Goal: Task Accomplishment & Management: Manage account settings

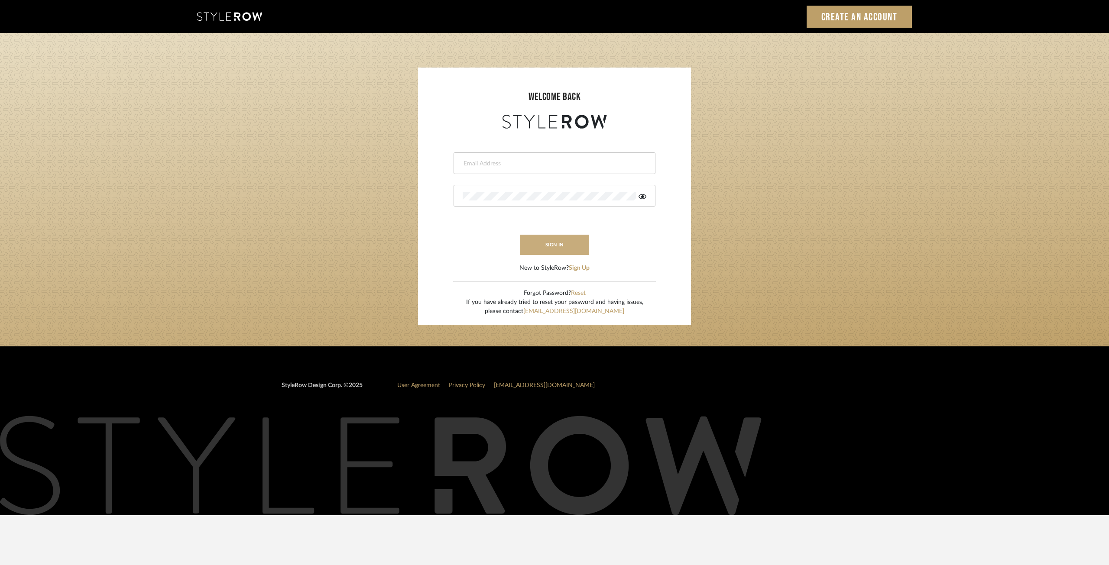
type input "ksears@morgantewilson.com"
click at [556, 243] on button "sign in" at bounding box center [554, 245] width 69 height 20
